Goal: Information Seeking & Learning: Check status

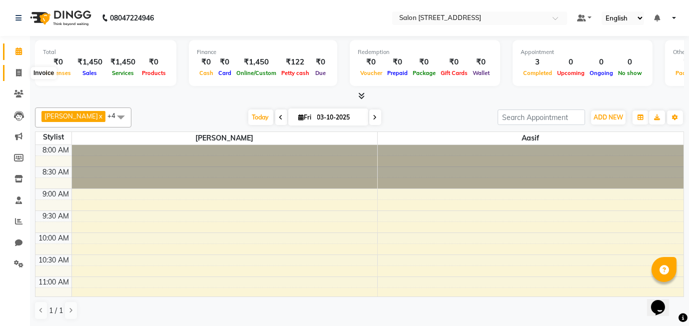
click at [17, 74] on icon at bounding box center [18, 72] width 5 height 7
select select "service"
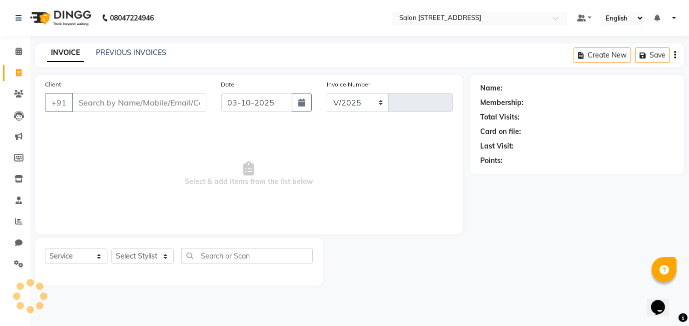
select select "8448"
type input "0600"
click at [14, 51] on span at bounding box center [18, 51] width 17 height 11
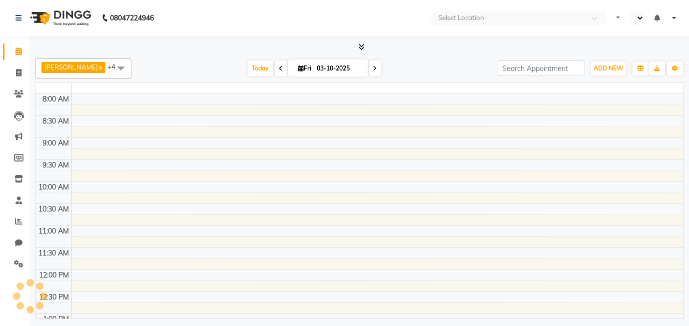
select select "en"
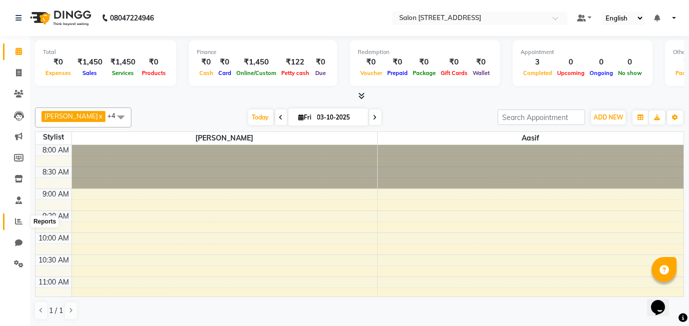
click at [17, 222] on icon at bounding box center [18, 220] width 7 height 7
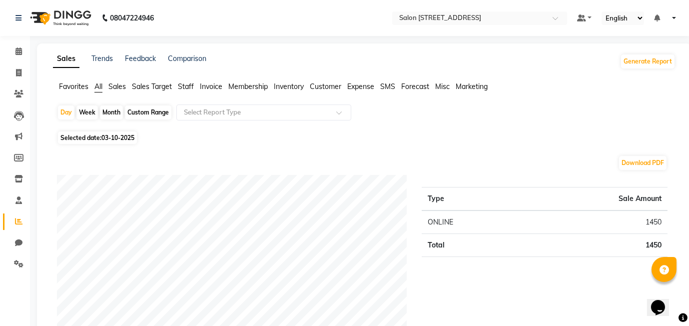
click at [114, 112] on div "Month" at bounding box center [111, 112] width 23 height 14
select select "10"
select select "2025"
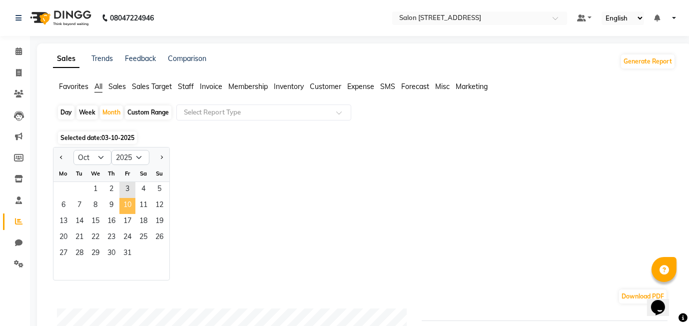
click at [120, 202] on span "10" at bounding box center [127, 206] width 16 height 16
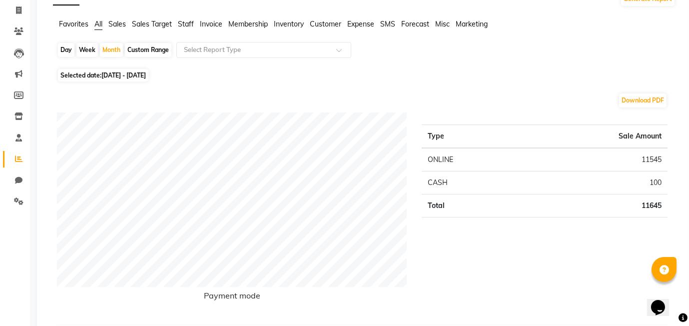
scroll to position [65, 0]
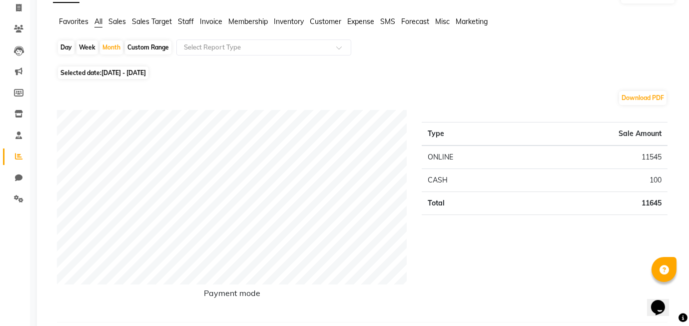
click at [107, 73] on span "[DATE] - [DATE]" at bounding box center [123, 72] width 44 height 7
select select "10"
select select "2025"
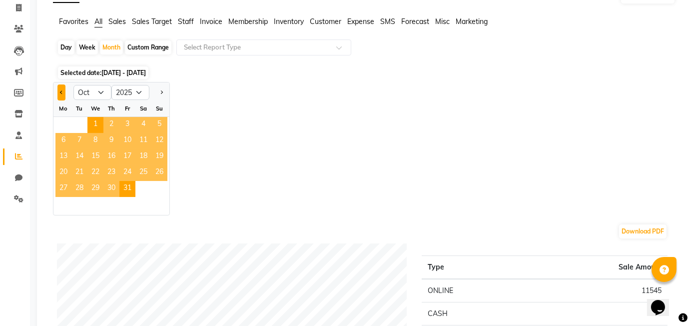
click at [62, 92] on span "Previous month" at bounding box center [61, 91] width 3 height 3
select select "9"
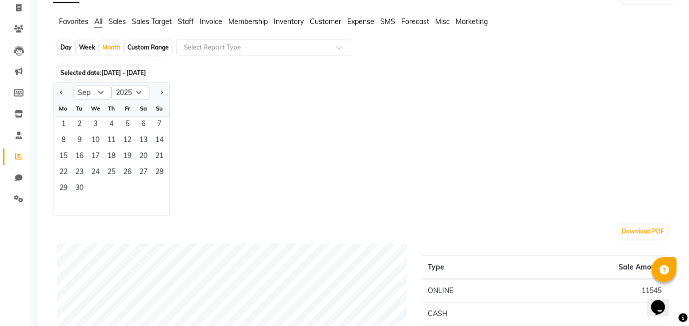
click at [157, 41] on div "Custom Range" at bounding box center [148, 47] width 46 height 14
select select "10"
select select "2025"
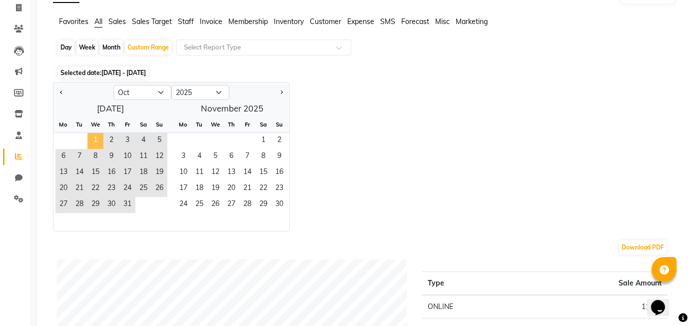
click at [99, 137] on span "1" at bounding box center [95, 141] width 16 height 16
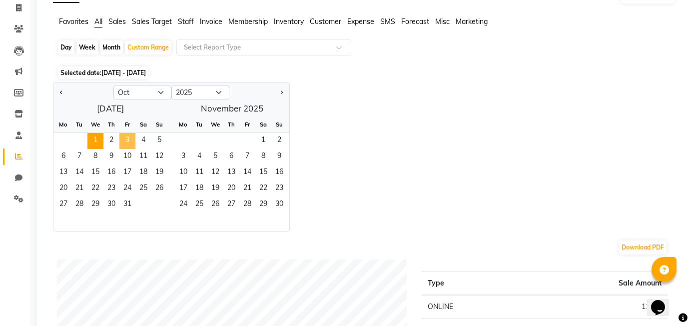
click at [119, 137] on span "3" at bounding box center [127, 141] width 16 height 16
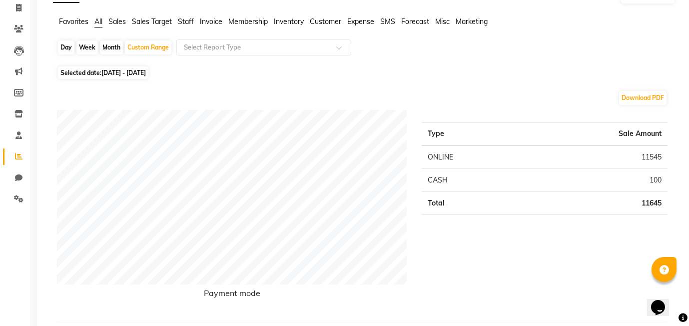
click at [80, 76] on span "Selected date: [DATE] - [DATE]" at bounding box center [103, 72] width 90 height 12
select select "10"
select select "2025"
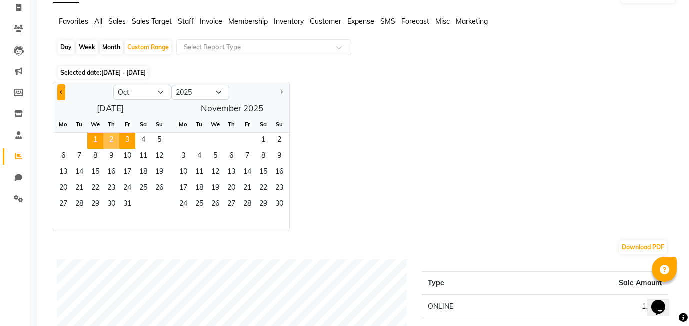
click at [59, 92] on button "Previous month" at bounding box center [61, 92] width 8 height 16
select select "9"
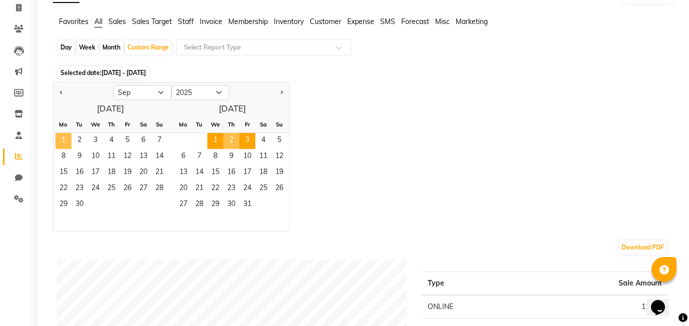
click at [67, 133] on span "1" at bounding box center [63, 141] width 16 height 16
click at [93, 137] on span "3" at bounding box center [95, 141] width 16 height 16
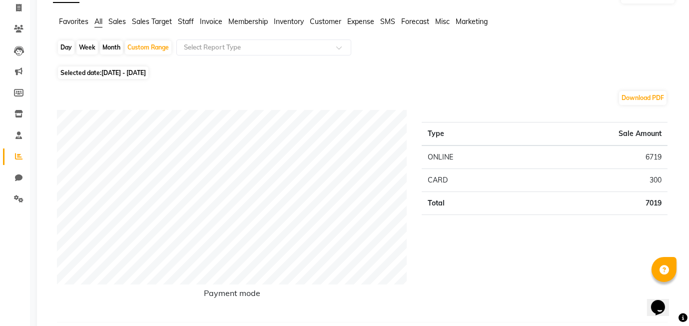
click at [128, 69] on span "[DATE] - [DATE]" at bounding box center [123, 72] width 44 height 7
select select "9"
select select "2025"
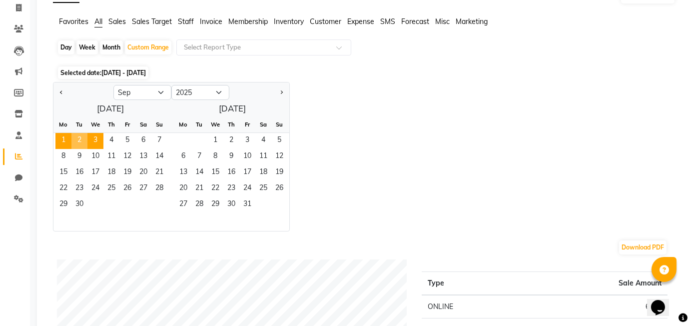
click at [82, 139] on span "2" at bounding box center [79, 141] width 16 height 16
click at [63, 139] on span "1" at bounding box center [63, 141] width 16 height 16
click at [74, 138] on span "2" at bounding box center [79, 141] width 16 height 16
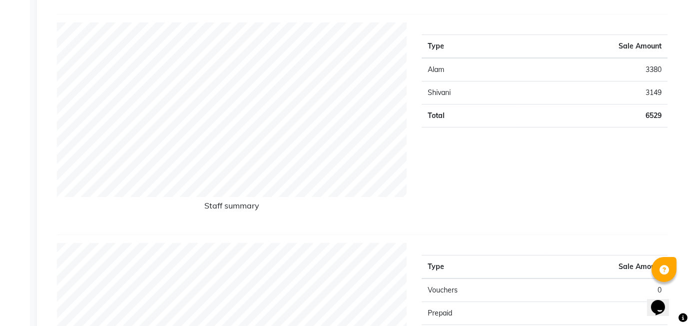
scroll to position [0, 0]
